Goal: Task Accomplishment & Management: Manage account settings

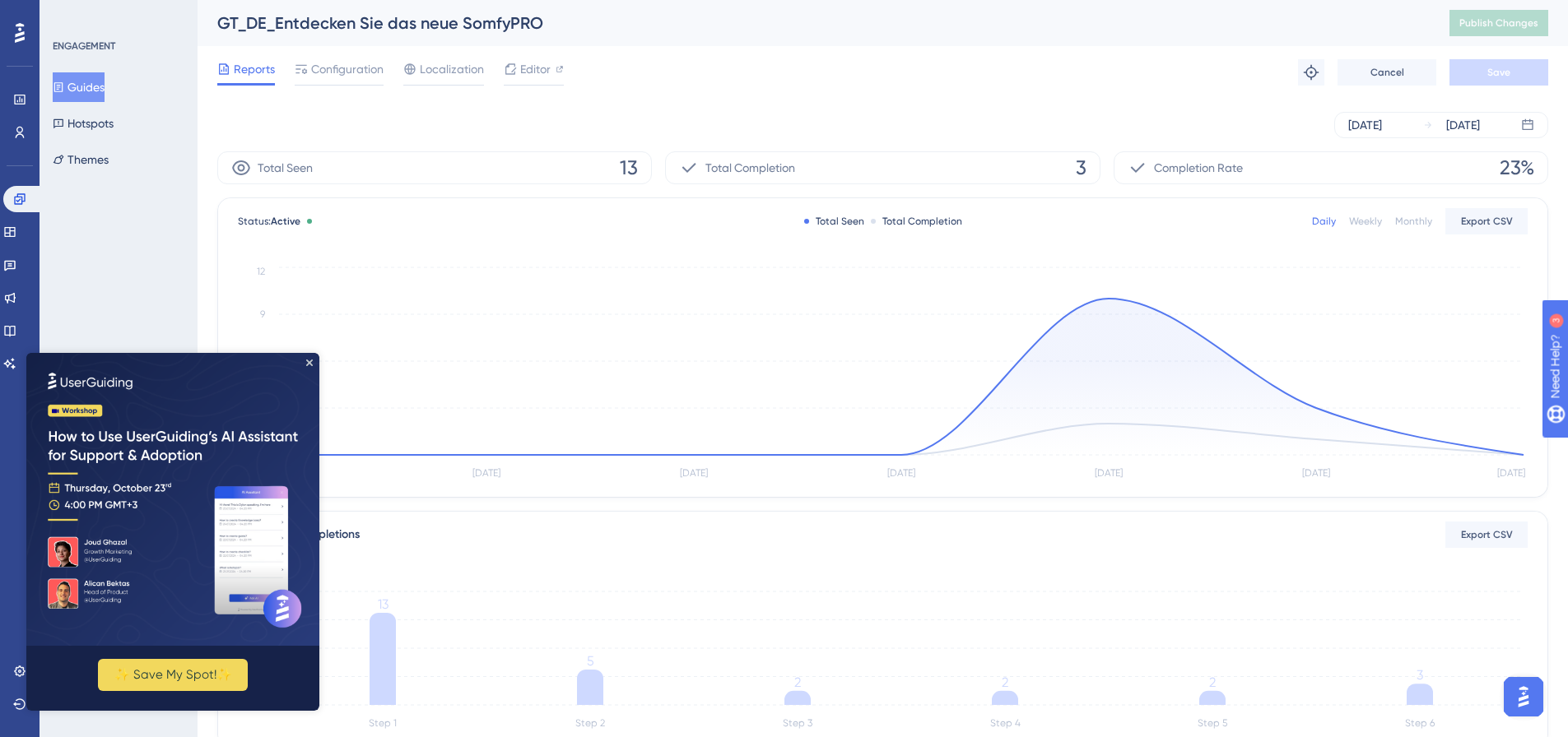
click at [799, 70] on div "Reports Configuration Localization Editor Troubleshoot Cancel Save" at bounding box center [882, 72] width 1331 height 53
click at [311, 368] on img at bounding box center [173, 499] width 293 height 293
click at [309, 360] on icon "Close Preview" at bounding box center [309, 362] width 7 height 7
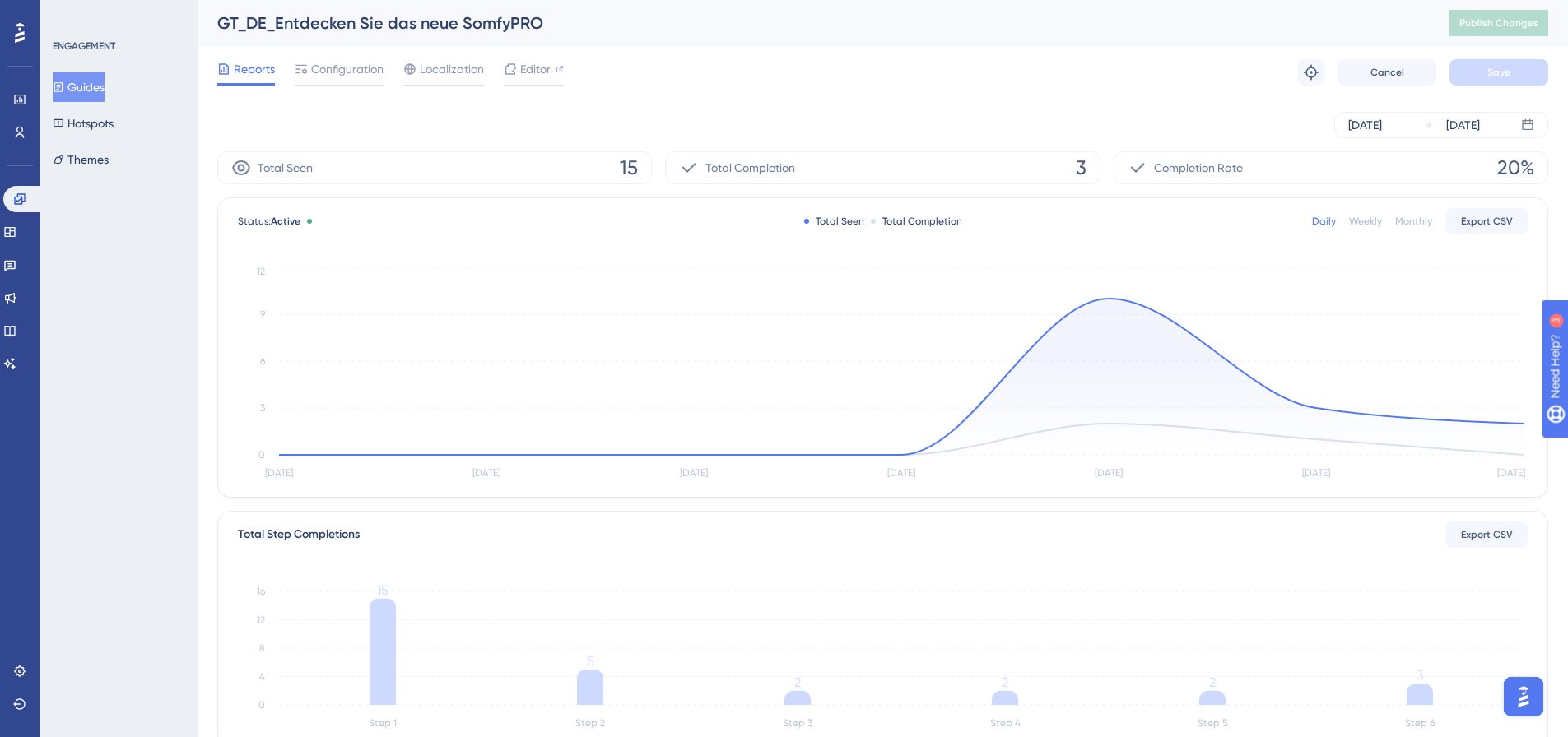
click at [430, 26] on div "GT_DE_Entdecken Sie das neue SomfyPRO" at bounding box center [812, 23] width 1191 height 23
click at [426, 27] on div "GT_DE_Entdecken Sie das neue SomfyPRO" at bounding box center [812, 23] width 1191 height 23
click at [436, 66] on span "Localization" at bounding box center [452, 68] width 65 height 19
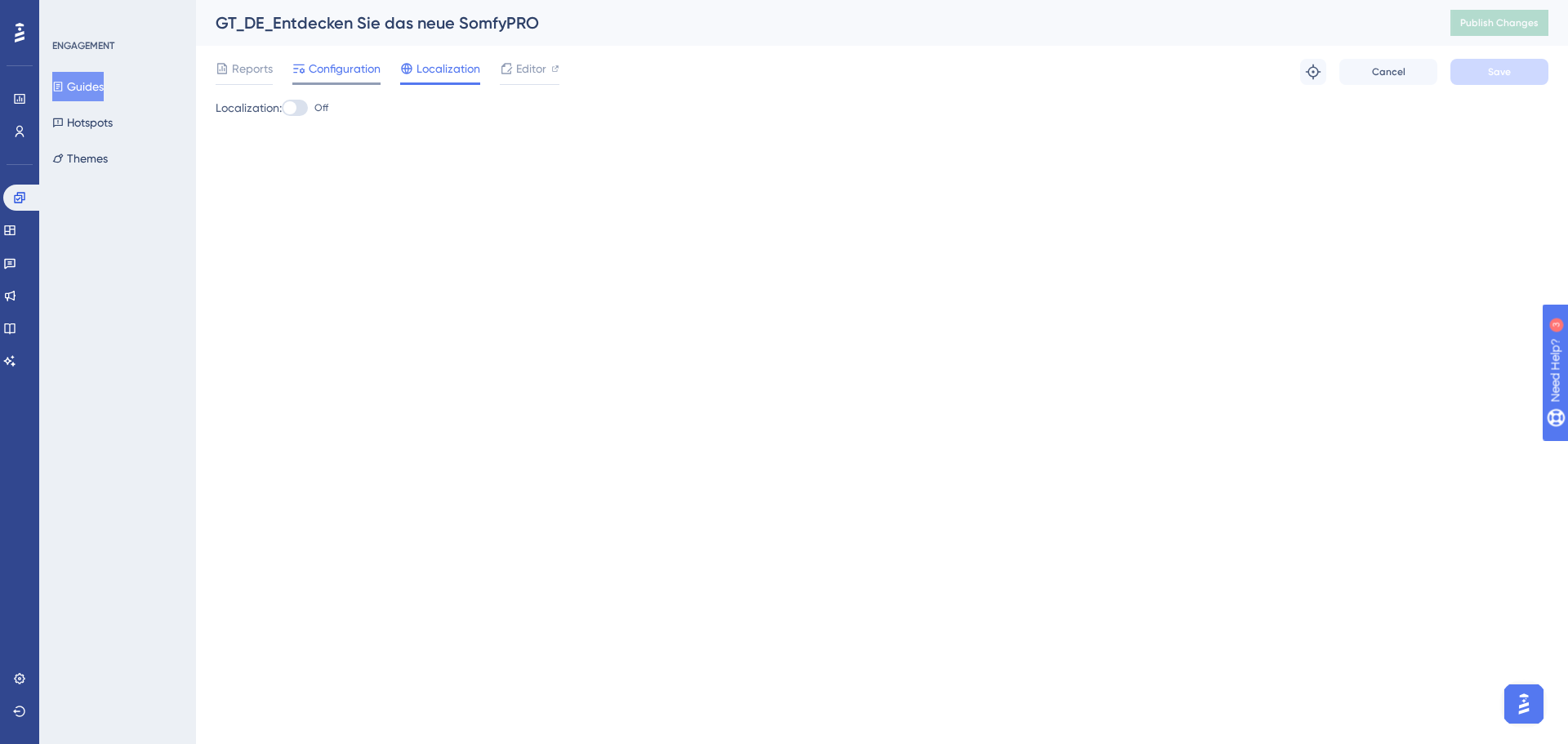
click at [371, 58] on span "Configuration" at bounding box center [344, 68] width 72 height 19
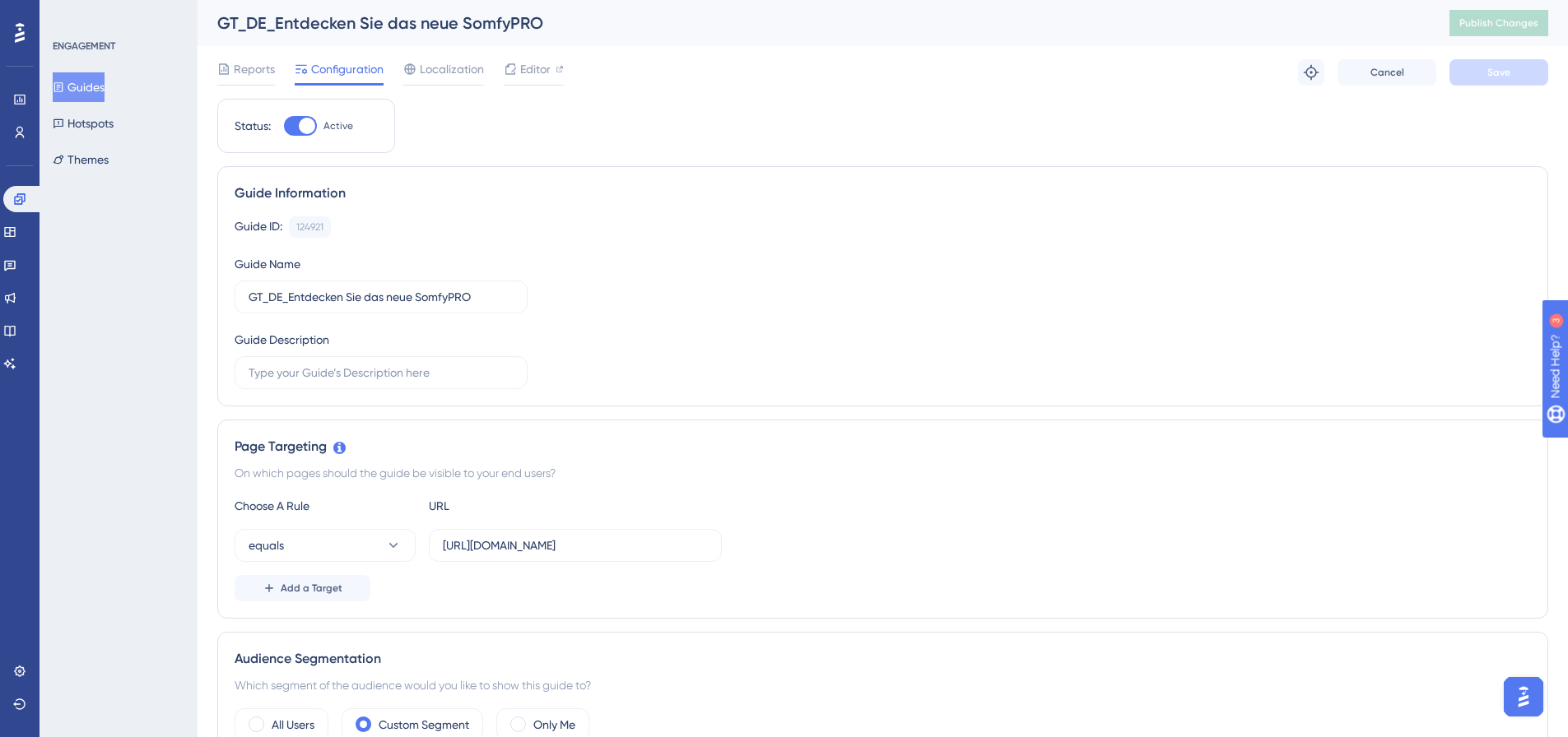
click at [79, 87] on button "Guides" at bounding box center [79, 87] width 52 height 30
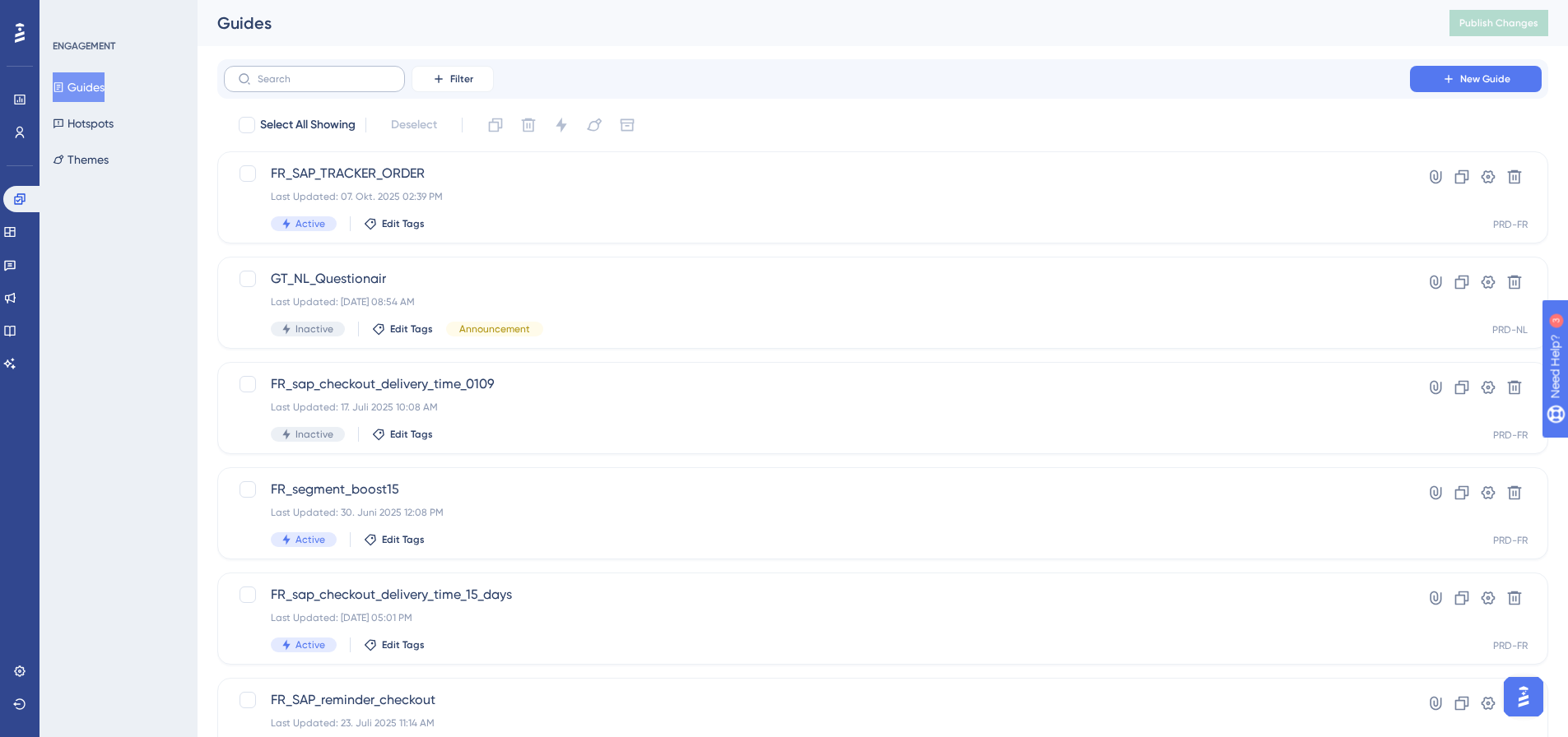
click at [335, 70] on label at bounding box center [314, 78] width 181 height 26
click at [335, 73] on input "text" at bounding box center [324, 79] width 133 height 12
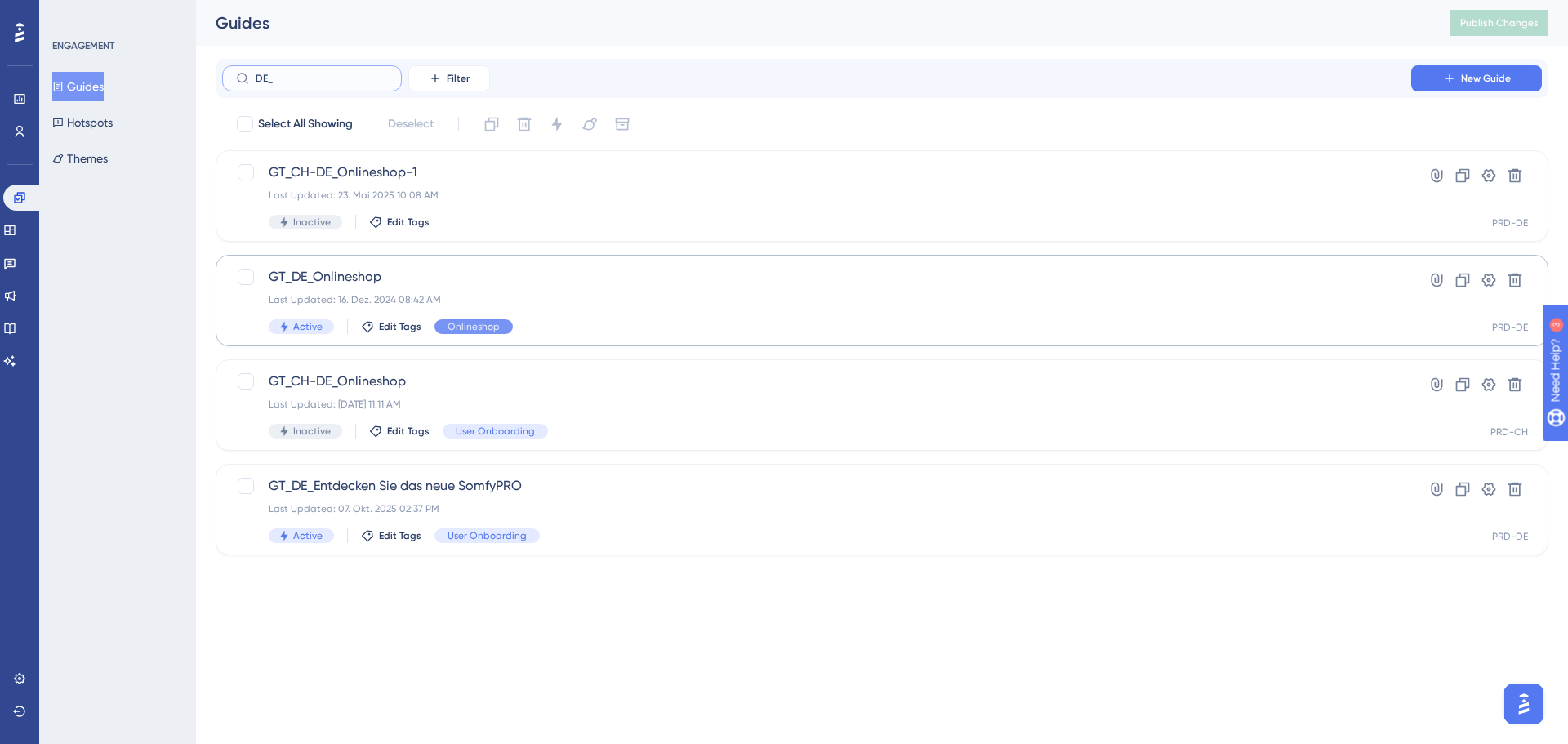
type input "DE_"
click at [429, 280] on span "GT_DE_Onlineshop" at bounding box center [817, 276] width 1096 height 19
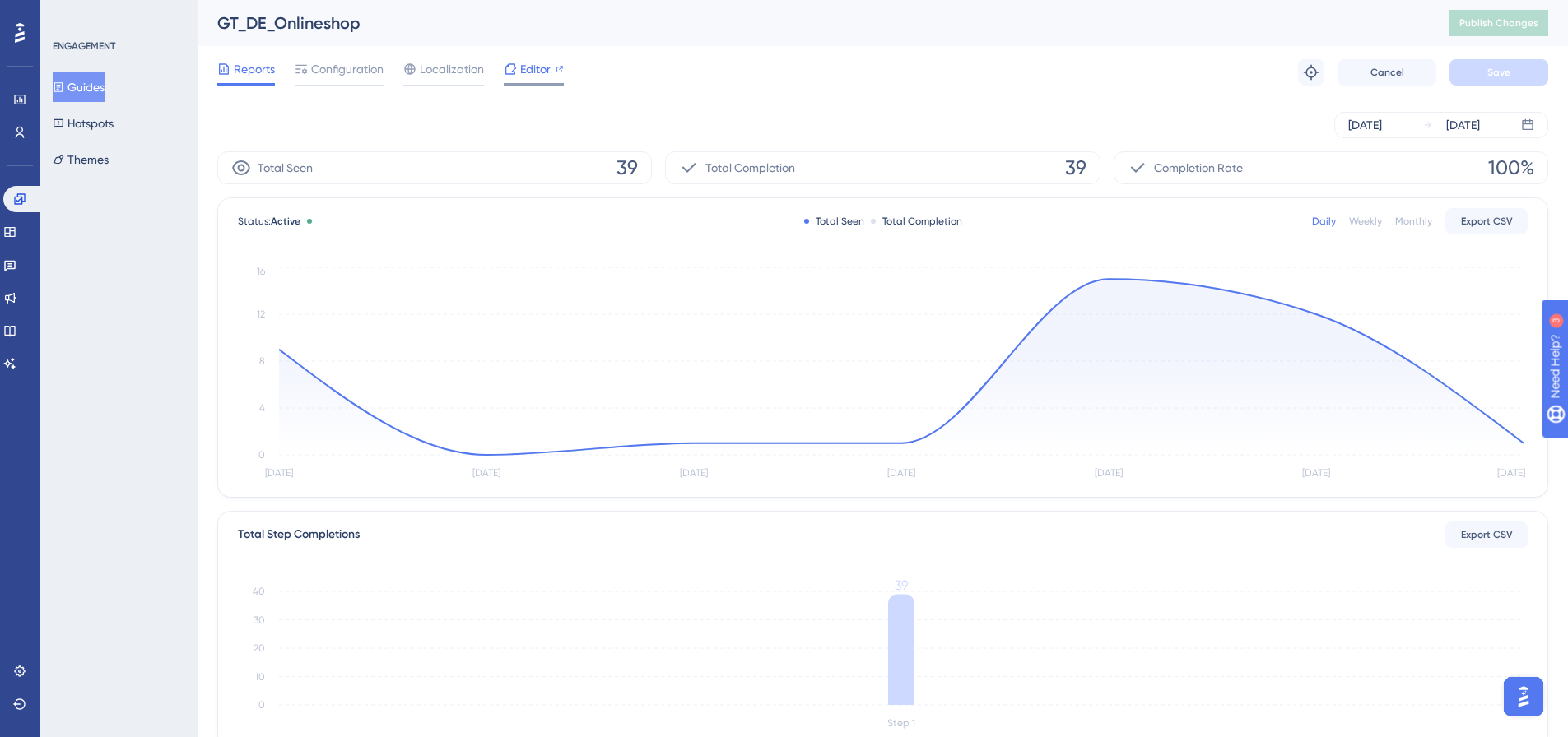
click at [526, 76] on span "Editor" at bounding box center [536, 68] width 31 height 19
click at [366, 66] on span "Configuration" at bounding box center [347, 68] width 72 height 19
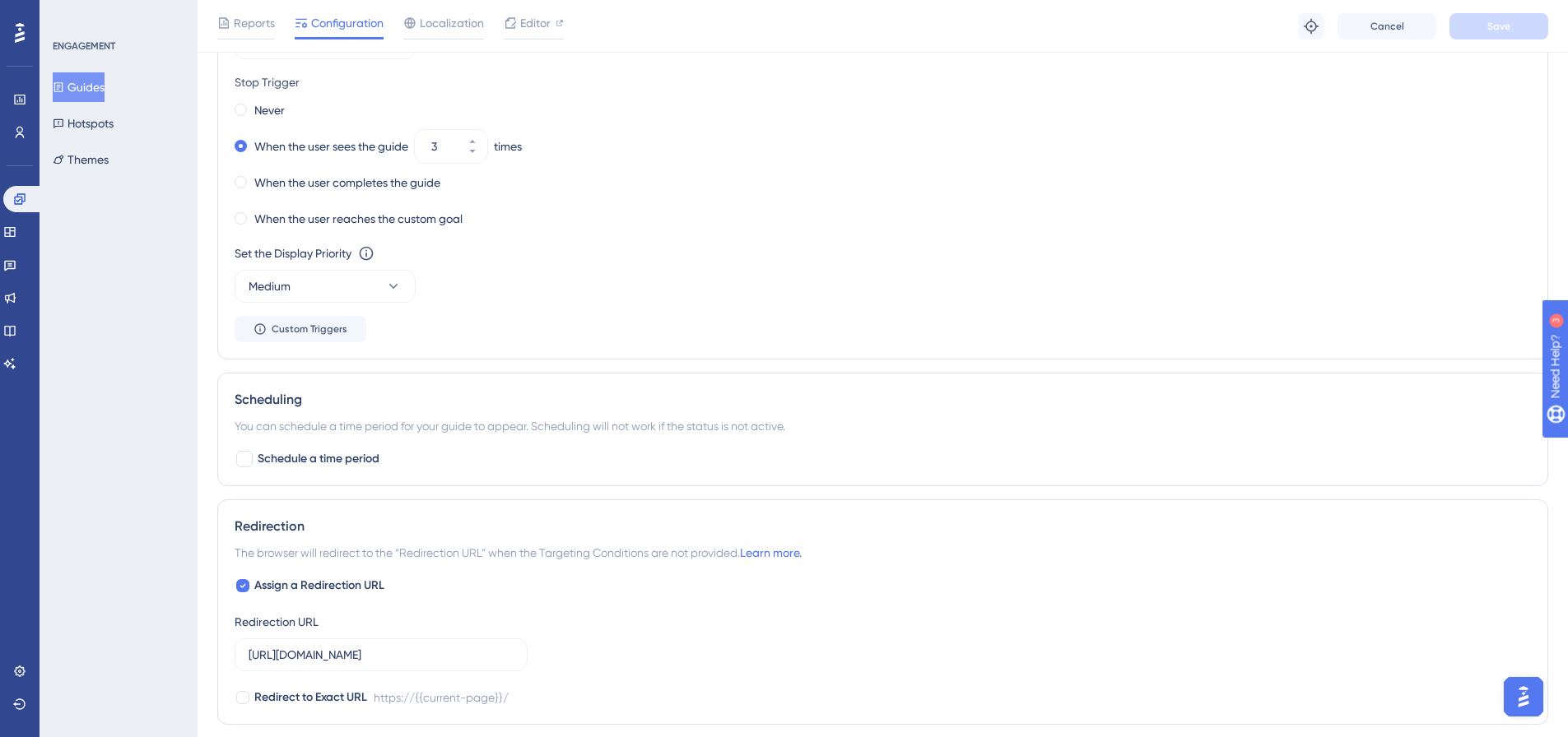
scroll to position [905, 0]
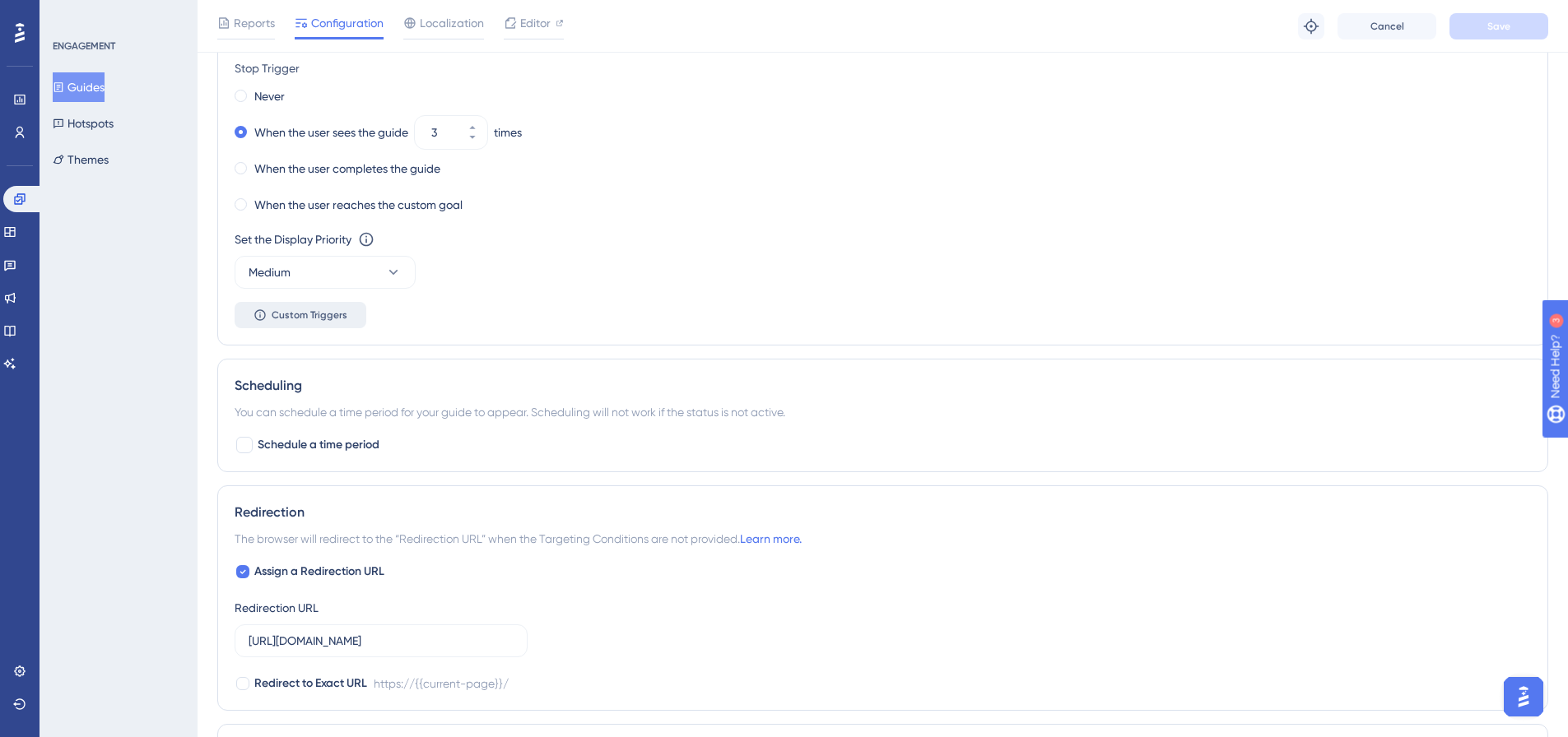
click at [334, 315] on span "Custom Triggers" at bounding box center [309, 315] width 76 height 13
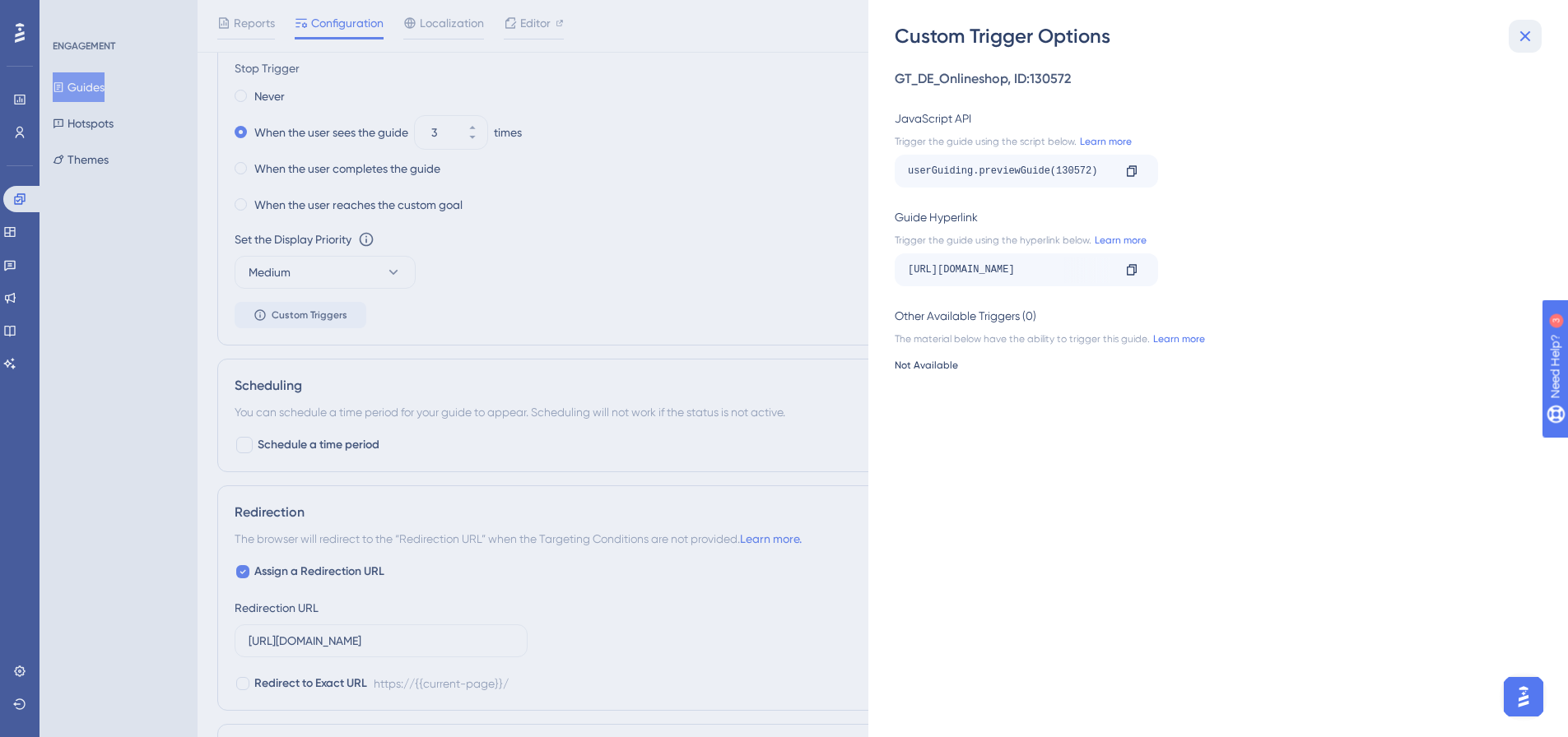
click at [1517, 39] on icon at bounding box center [1525, 36] width 19 height 19
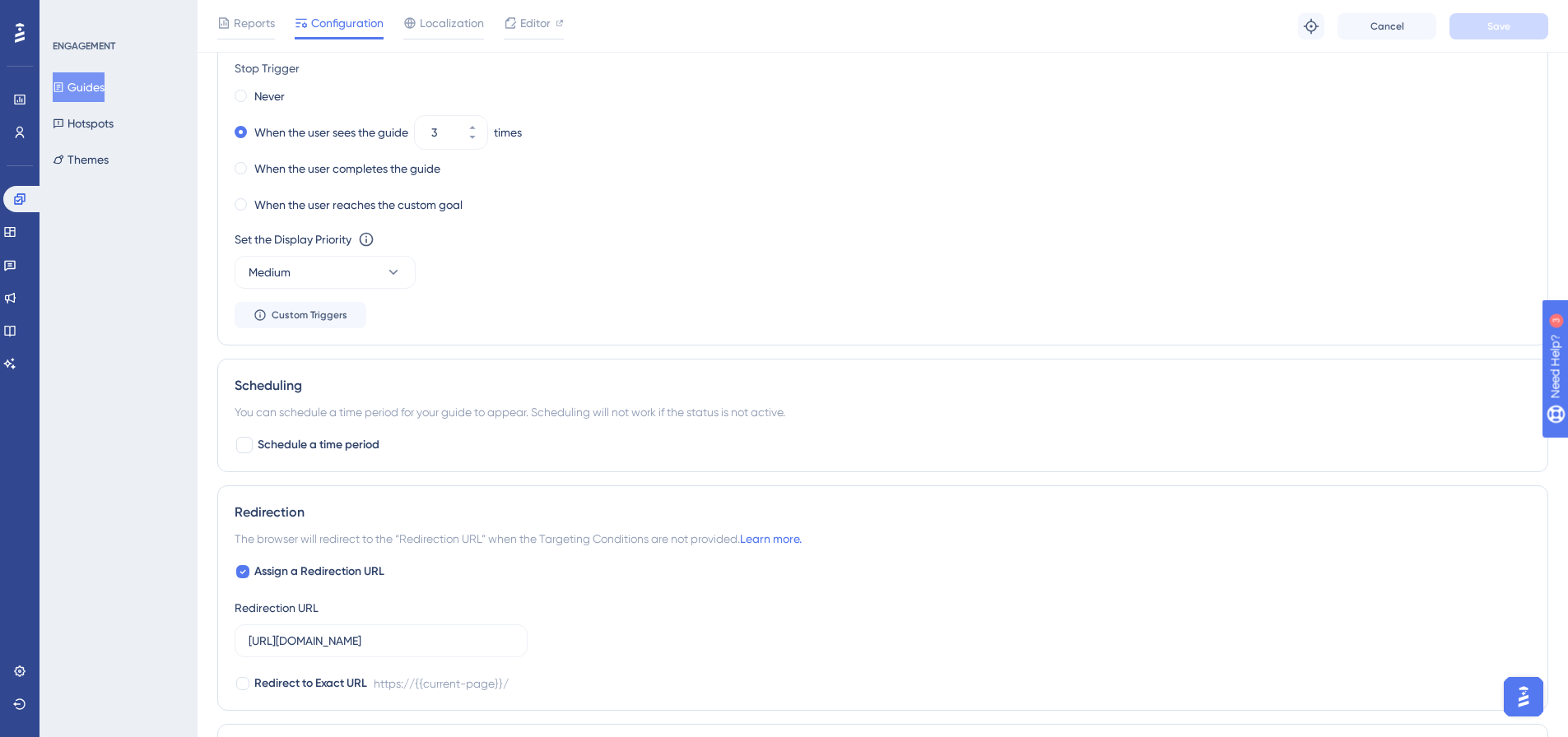
click at [104, 95] on button "Guides" at bounding box center [79, 87] width 52 height 30
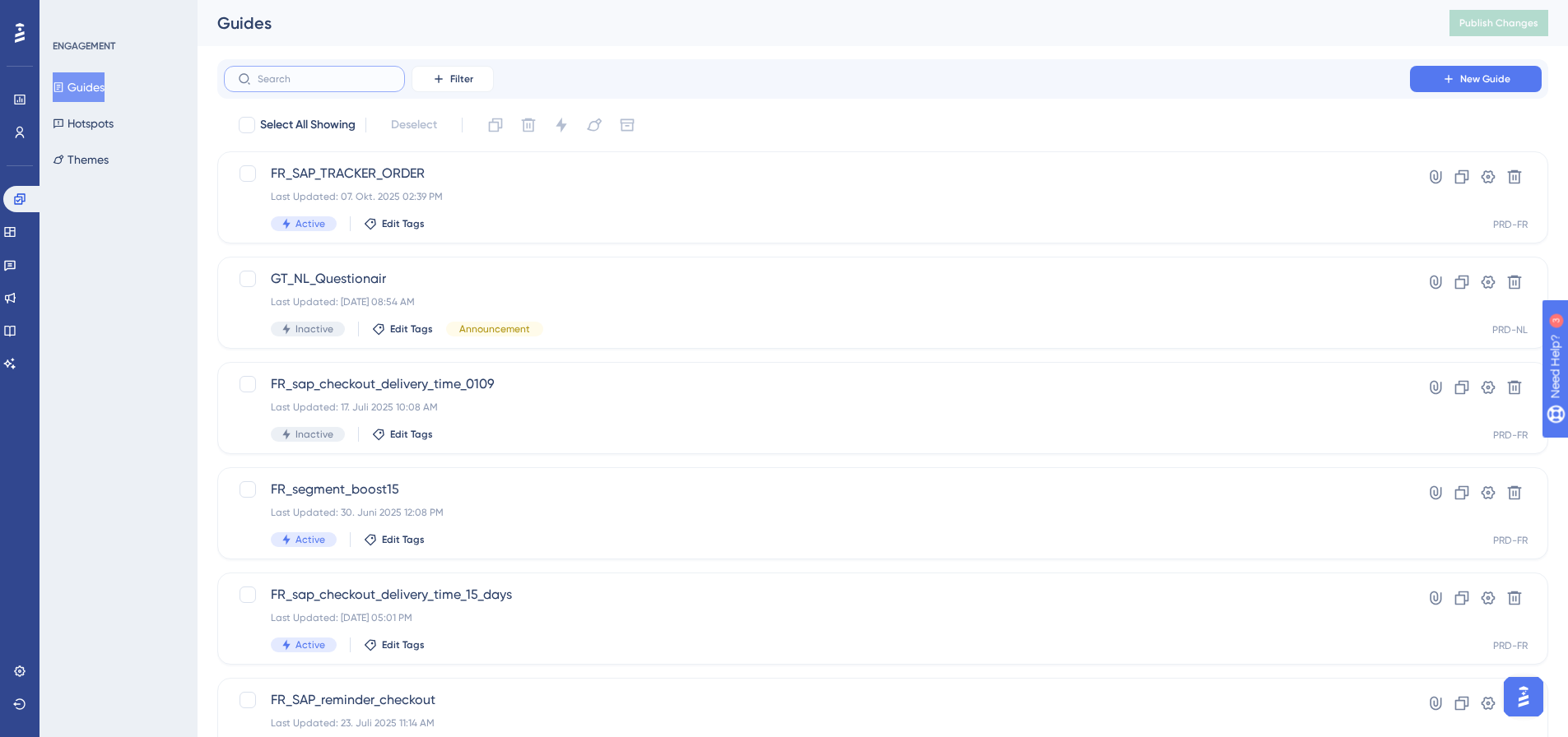
click at [313, 76] on input "text" at bounding box center [324, 79] width 133 height 12
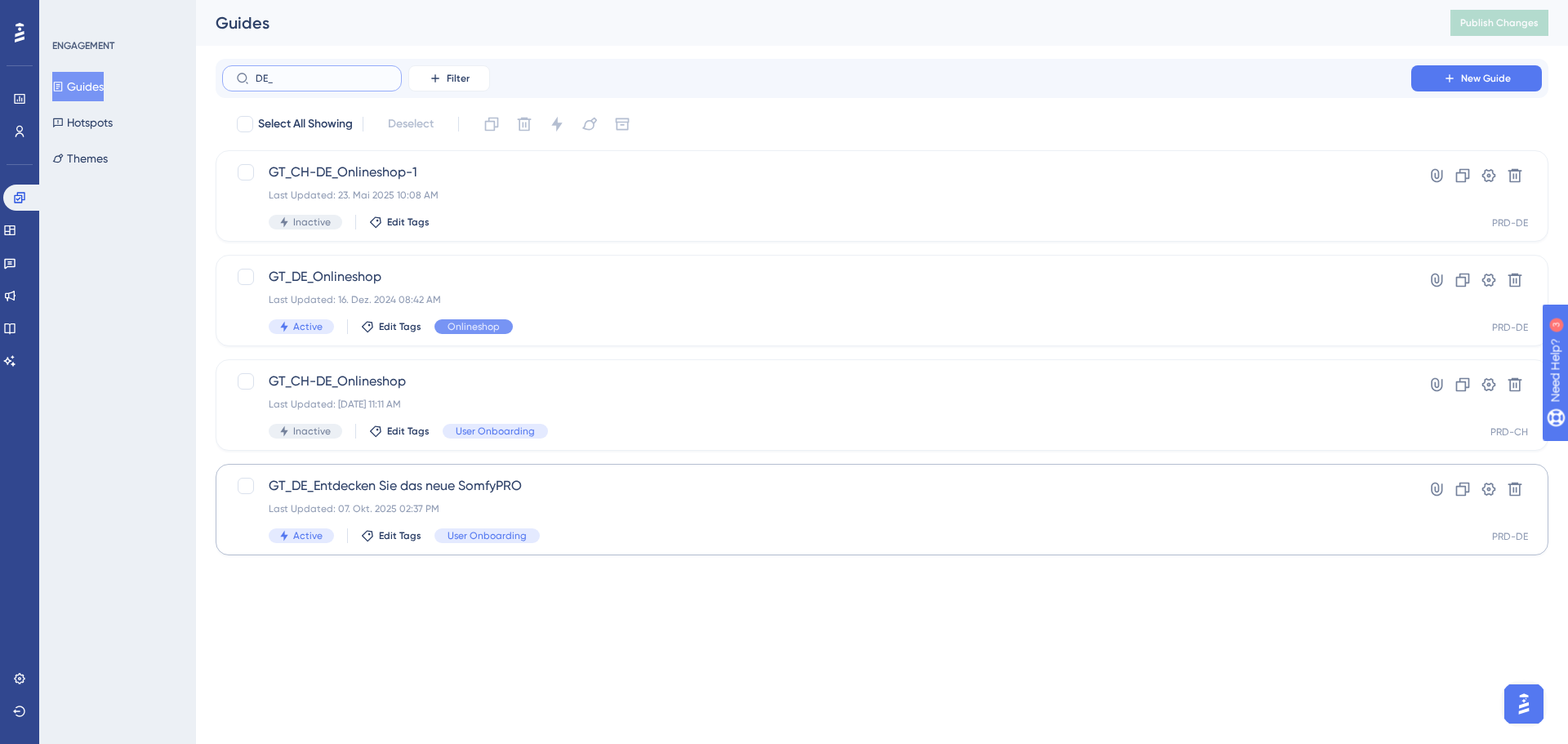
type input "DE_"
click at [461, 492] on span "GT_DE_Entdecken Sie das neue SomfyPRO" at bounding box center [817, 486] width 1096 height 19
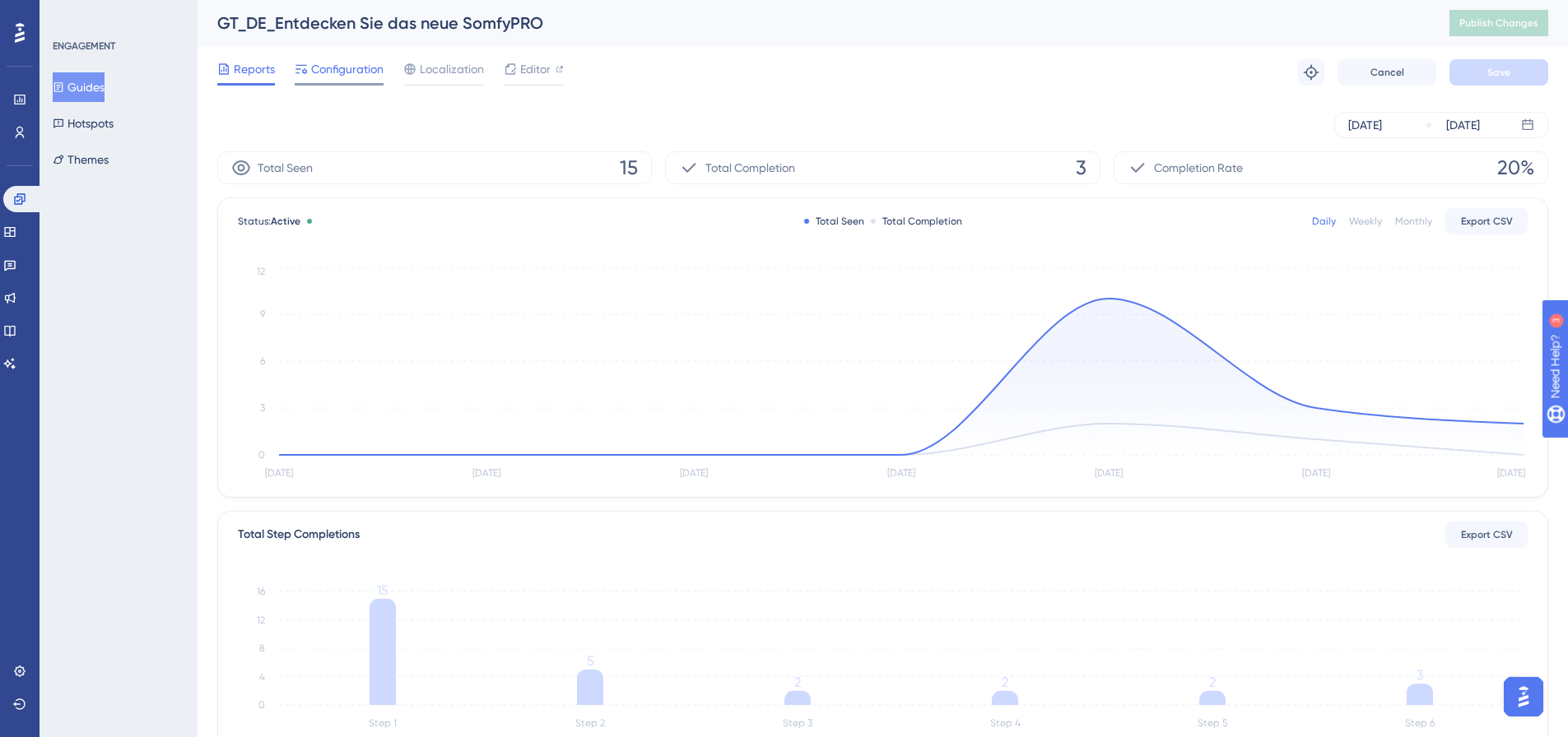
click at [317, 77] on span "Configuration" at bounding box center [347, 68] width 72 height 19
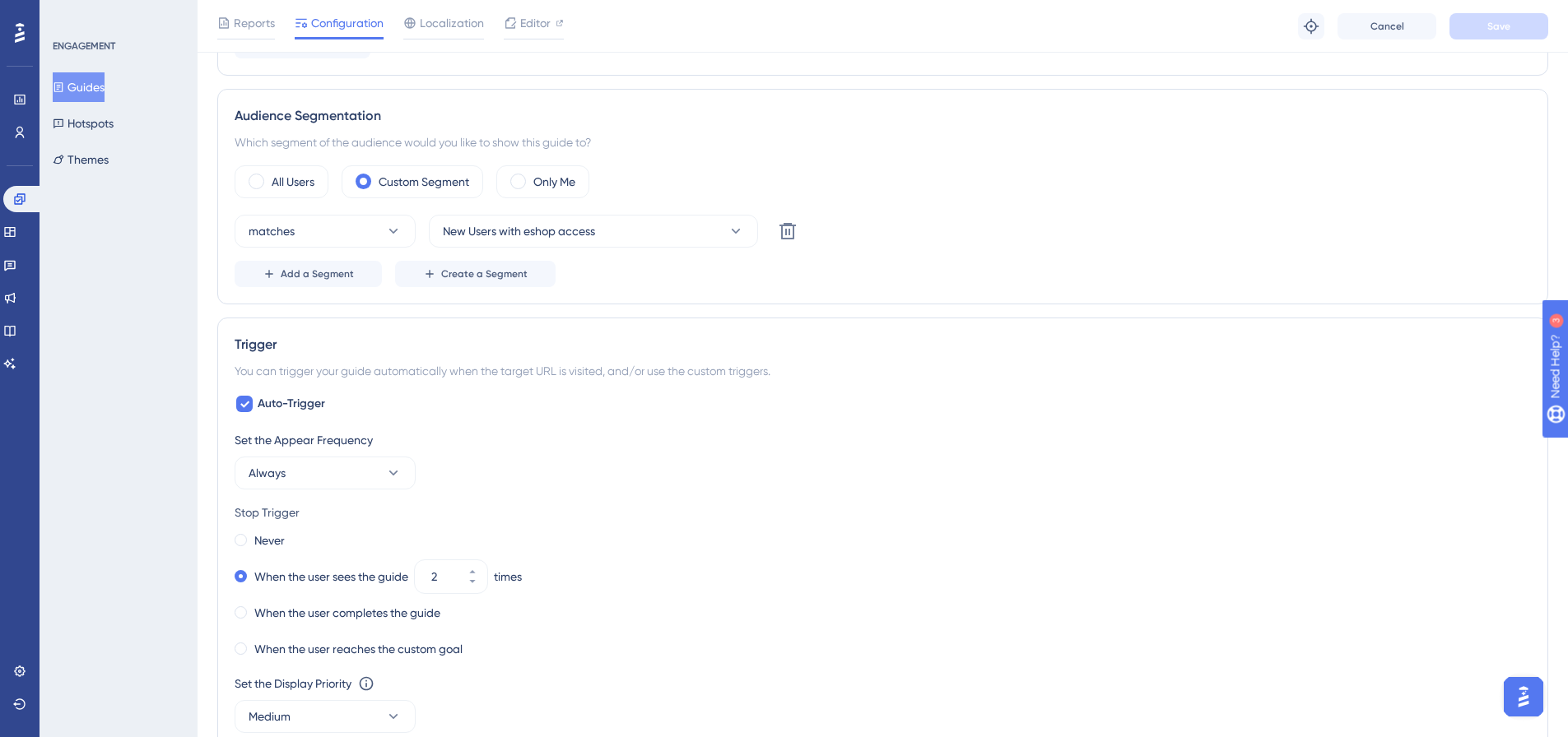
scroll to position [493, 0]
